Goal: Task Accomplishment & Management: Use online tool/utility

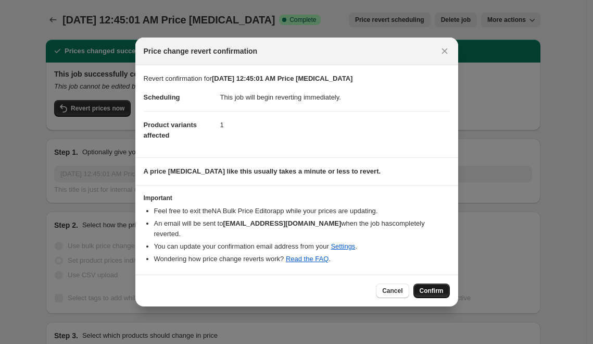
click at [428, 292] on span "Confirm" at bounding box center [432, 291] width 24 height 8
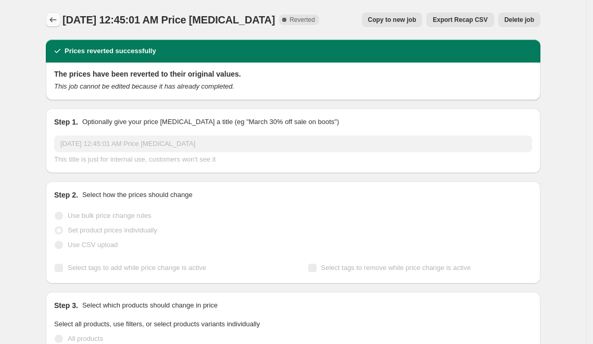
click at [52, 17] on icon "Price change jobs" at bounding box center [53, 20] width 10 height 10
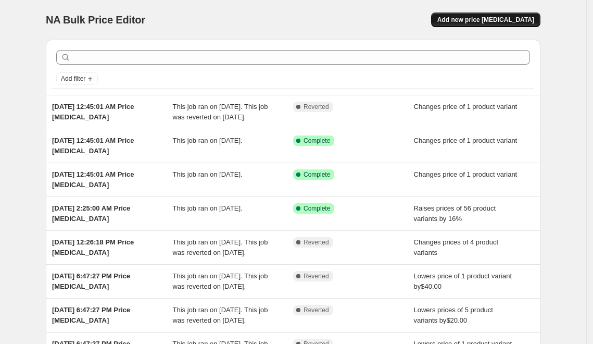
click at [488, 23] on span "Add new price [MEDICAL_DATA]" at bounding box center [486, 20] width 97 height 8
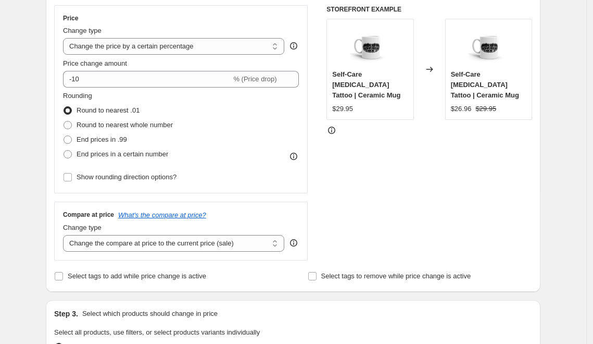
scroll to position [118, 0]
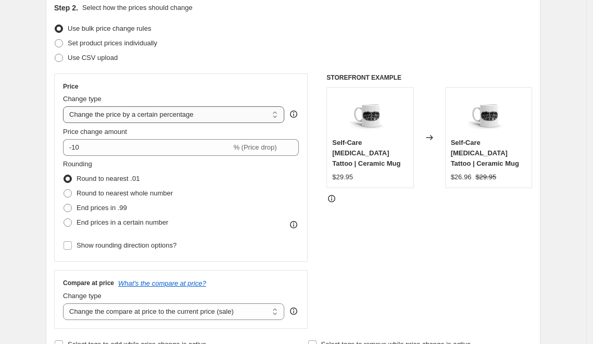
click at [130, 114] on select "Change the price to a certain amount Change the price by a certain amount Chang…" at bounding box center [173, 114] width 221 height 17
select select "to"
type input "80.00"
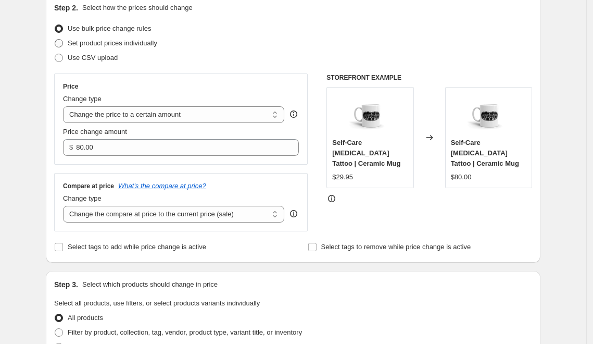
click at [63, 39] on span at bounding box center [59, 43] width 8 height 8
click at [55, 39] on input "Set product prices individually" at bounding box center [55, 39] width 1 height 1
radio input "true"
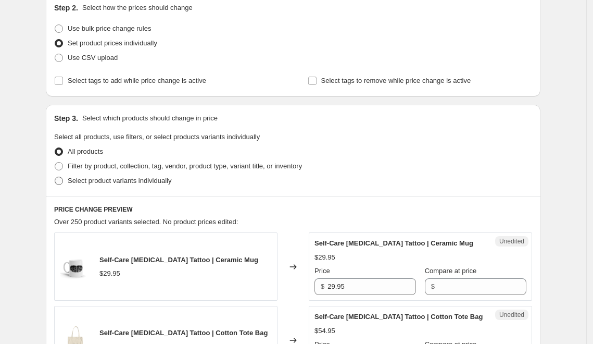
click at [63, 179] on span at bounding box center [59, 181] width 8 height 8
click at [55, 177] on input "Select product variants individually" at bounding box center [55, 177] width 1 height 1
radio input "true"
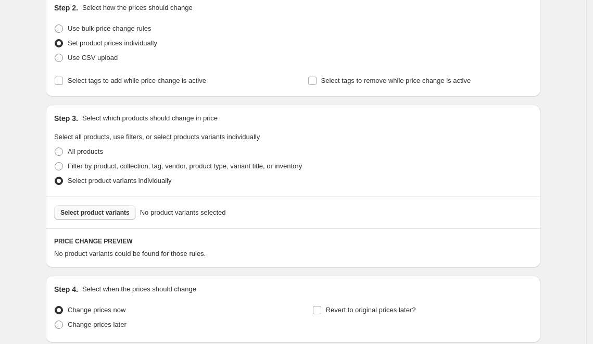
click at [101, 210] on span "Select product variants" at bounding box center [94, 212] width 69 height 8
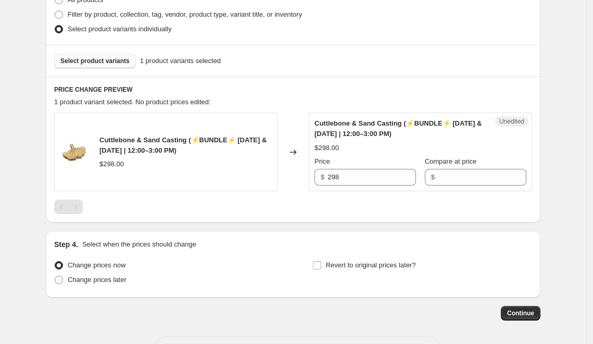
scroll to position [272, 0]
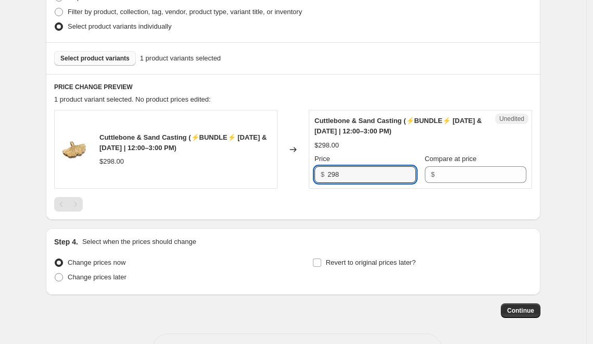
drag, startPoint x: 359, startPoint y: 176, endPoint x: 307, endPoint y: 175, distance: 52.1
click at [307, 175] on div "Cuttlebone & Sand Casting (⚡️BUNDLE⚡️ [DATE] & [DATE] | 12:00–3:00 PM) $298.00 …" at bounding box center [293, 149] width 478 height 79
click at [482, 177] on input "Compare at price" at bounding box center [482, 174] width 89 height 17
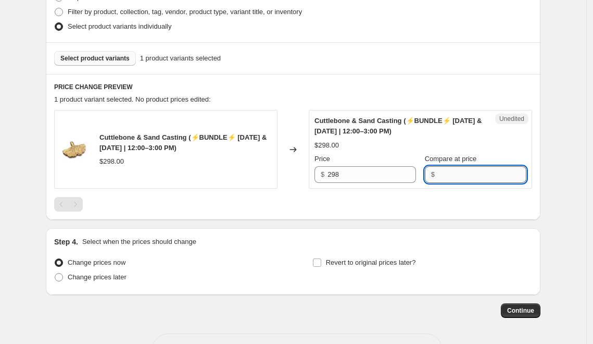
paste input "298"
type input "298"
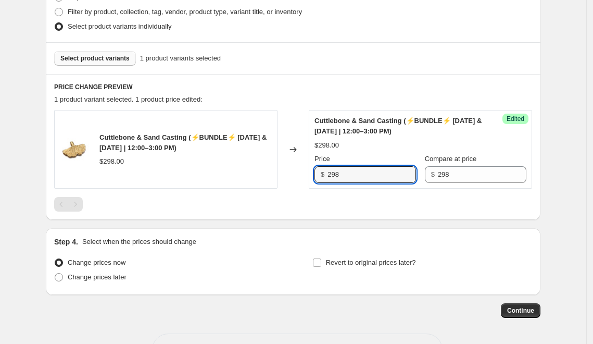
drag, startPoint x: 370, startPoint y: 173, endPoint x: 275, endPoint y: 173, distance: 95.9
click at [275, 173] on div "Cuttlebone & Sand Casting (⚡️BUNDLE⚡️ [DATE] & [DATE] | 12:00–3:00 PM) $298.00 …" at bounding box center [293, 149] width 478 height 79
type input "199"
click at [514, 309] on span "Continue" at bounding box center [520, 310] width 27 height 8
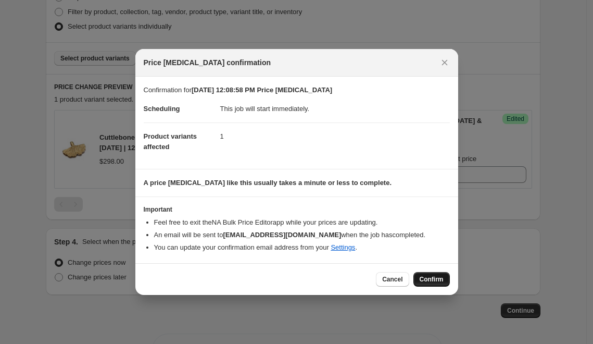
click at [432, 279] on span "Confirm" at bounding box center [432, 279] width 24 height 8
